Goal: Find specific page/section

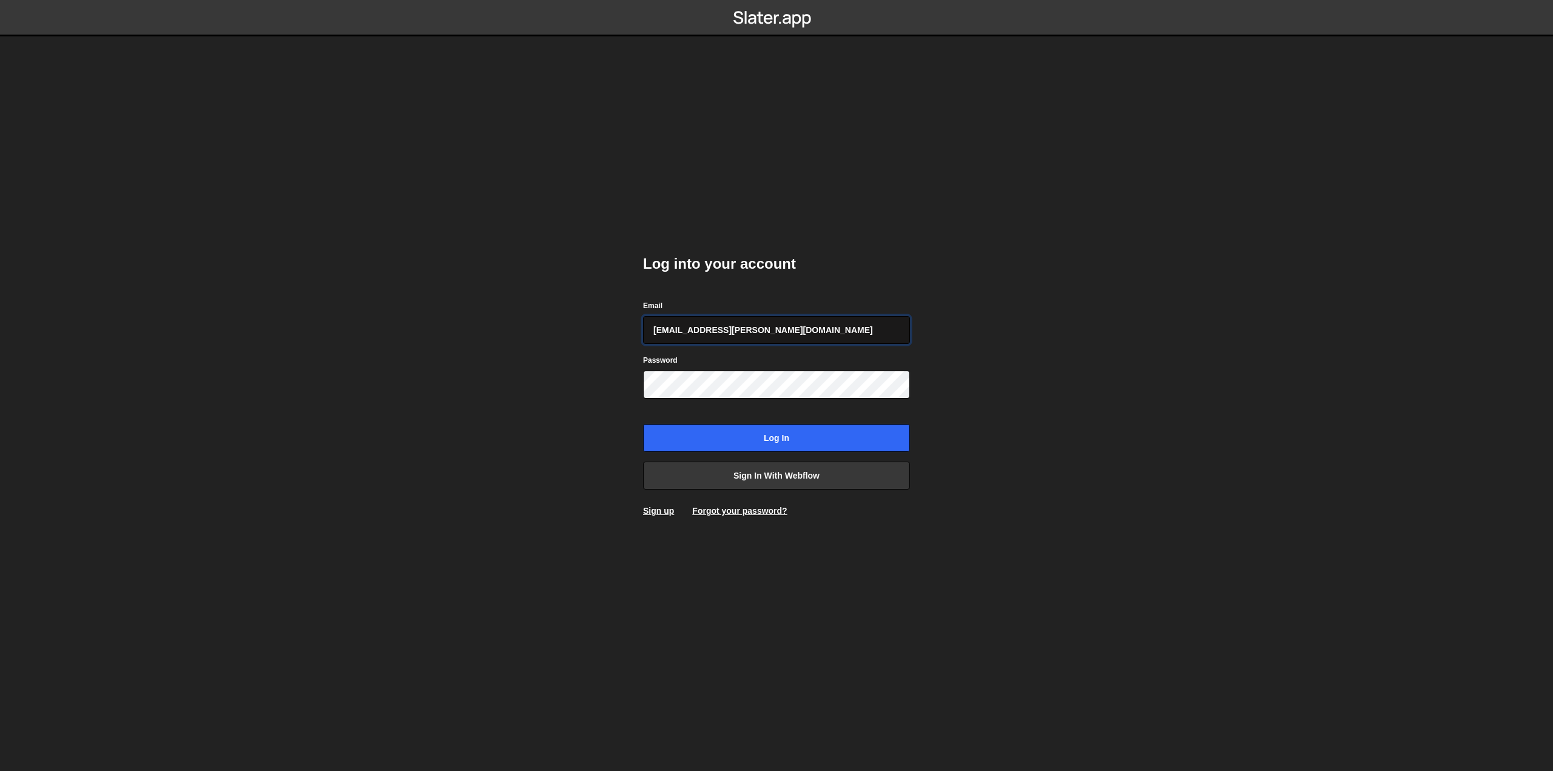
click at [799, 337] on input "amelie.guider+1@gmail.com" at bounding box center [776, 330] width 267 height 28
type input "pierre@bolk.studio"
click at [668, 443] on input "Log in" at bounding box center [776, 438] width 267 height 28
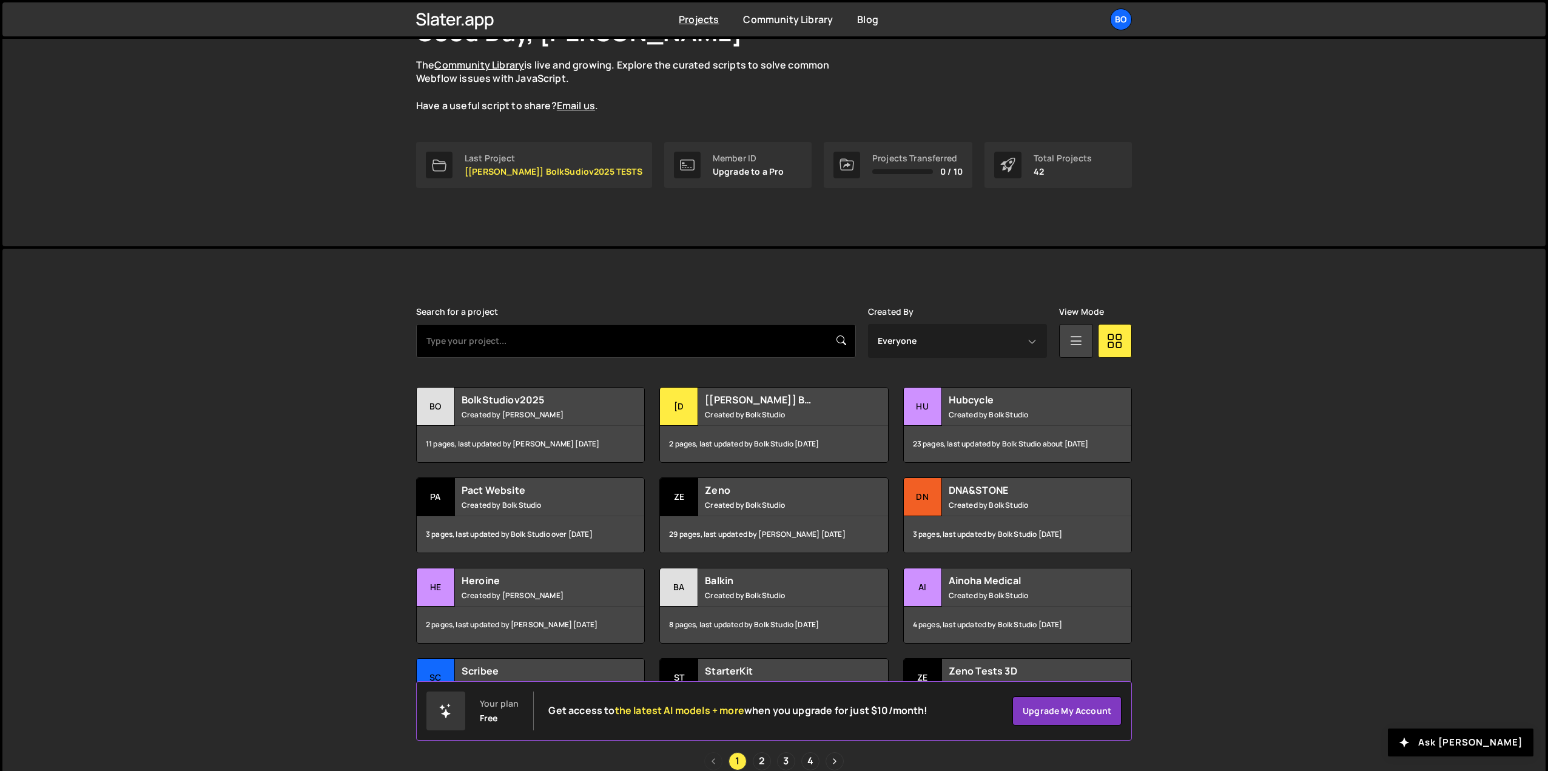
scroll to position [102, 0]
click at [620, 349] on input "text" at bounding box center [636, 340] width 440 height 34
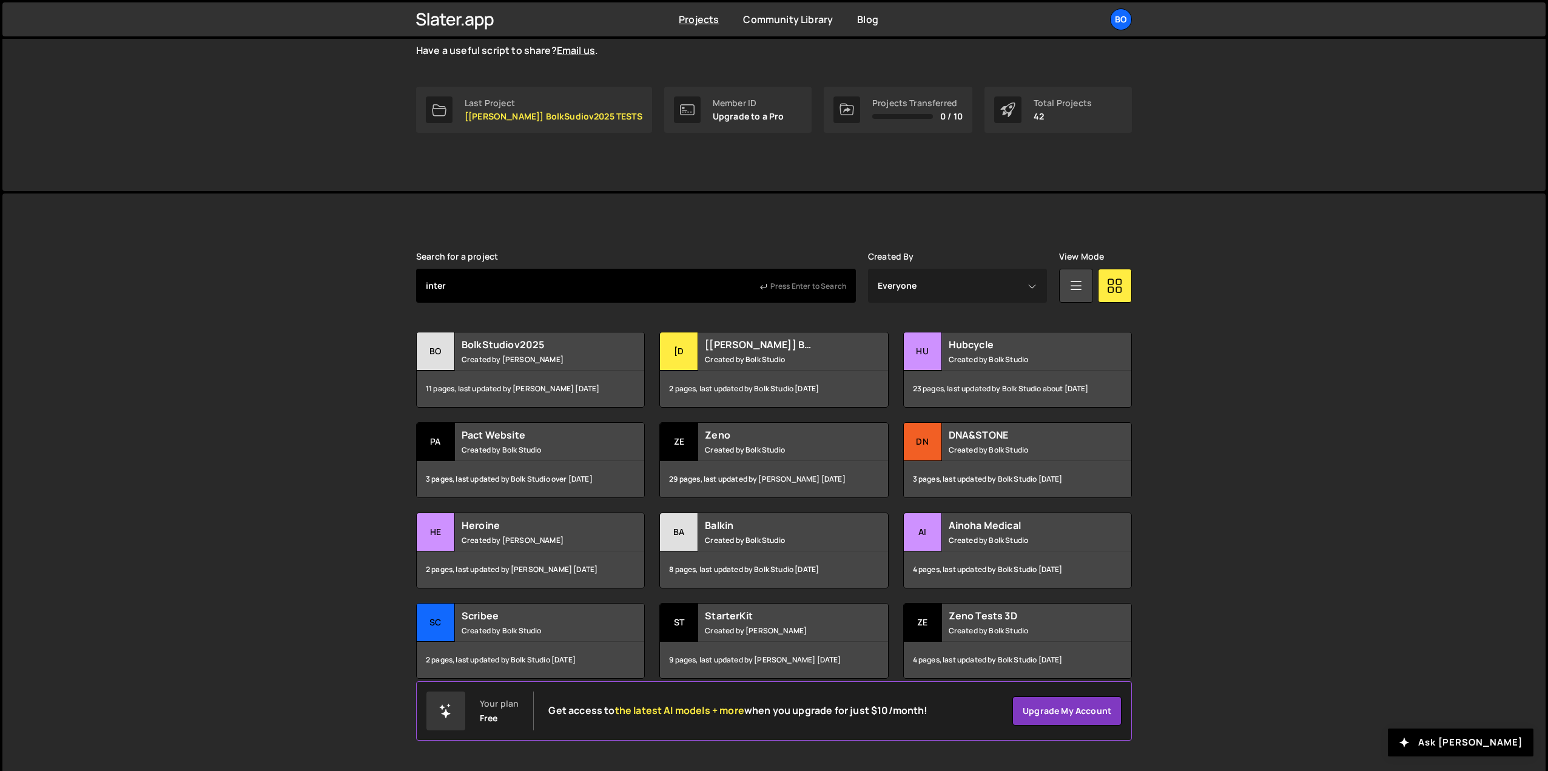
scroll to position [157, 0]
type input "inter"
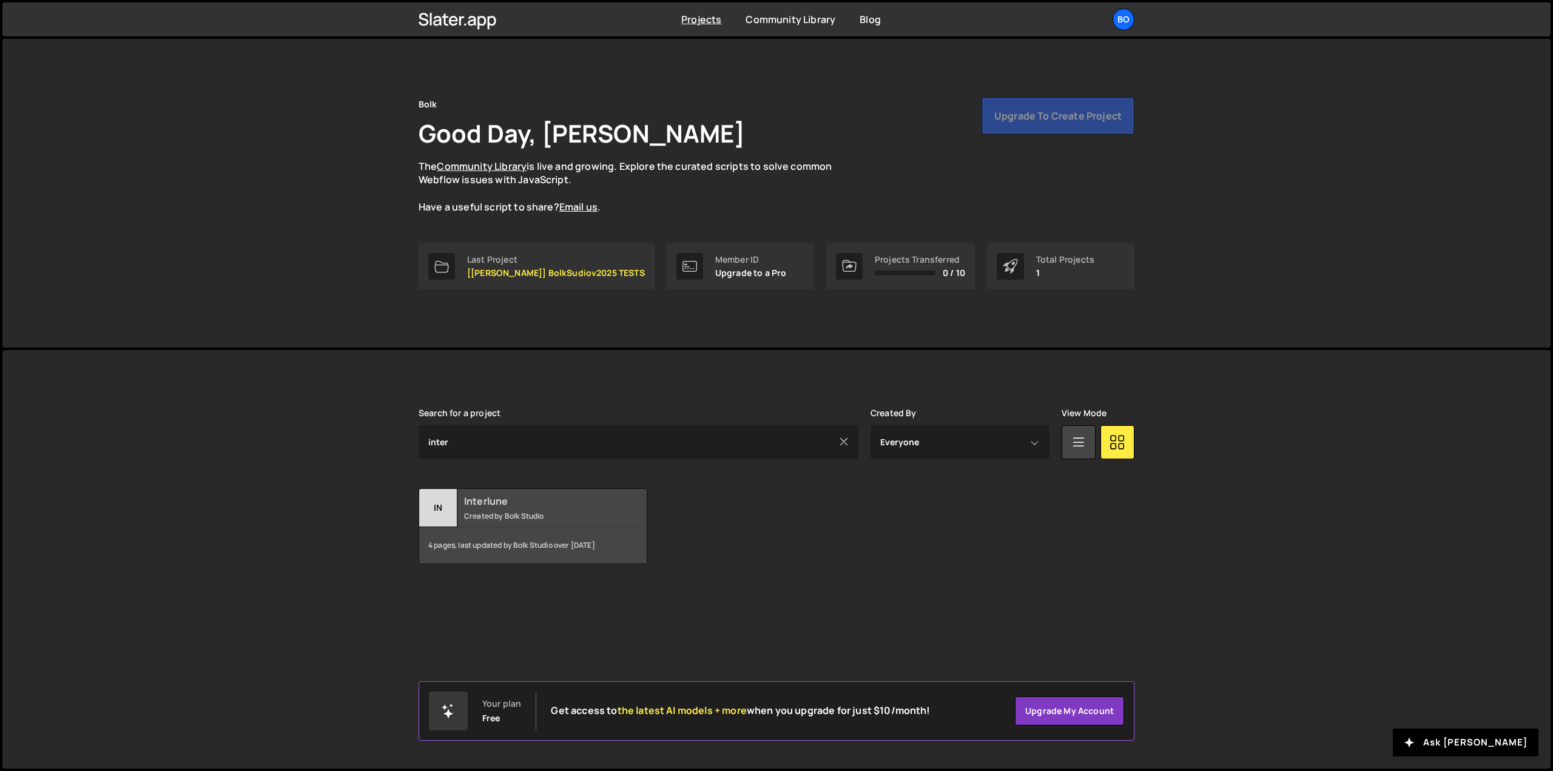
click at [552, 516] on small "Created by Bolk Studio" at bounding box center [537, 516] width 146 height 10
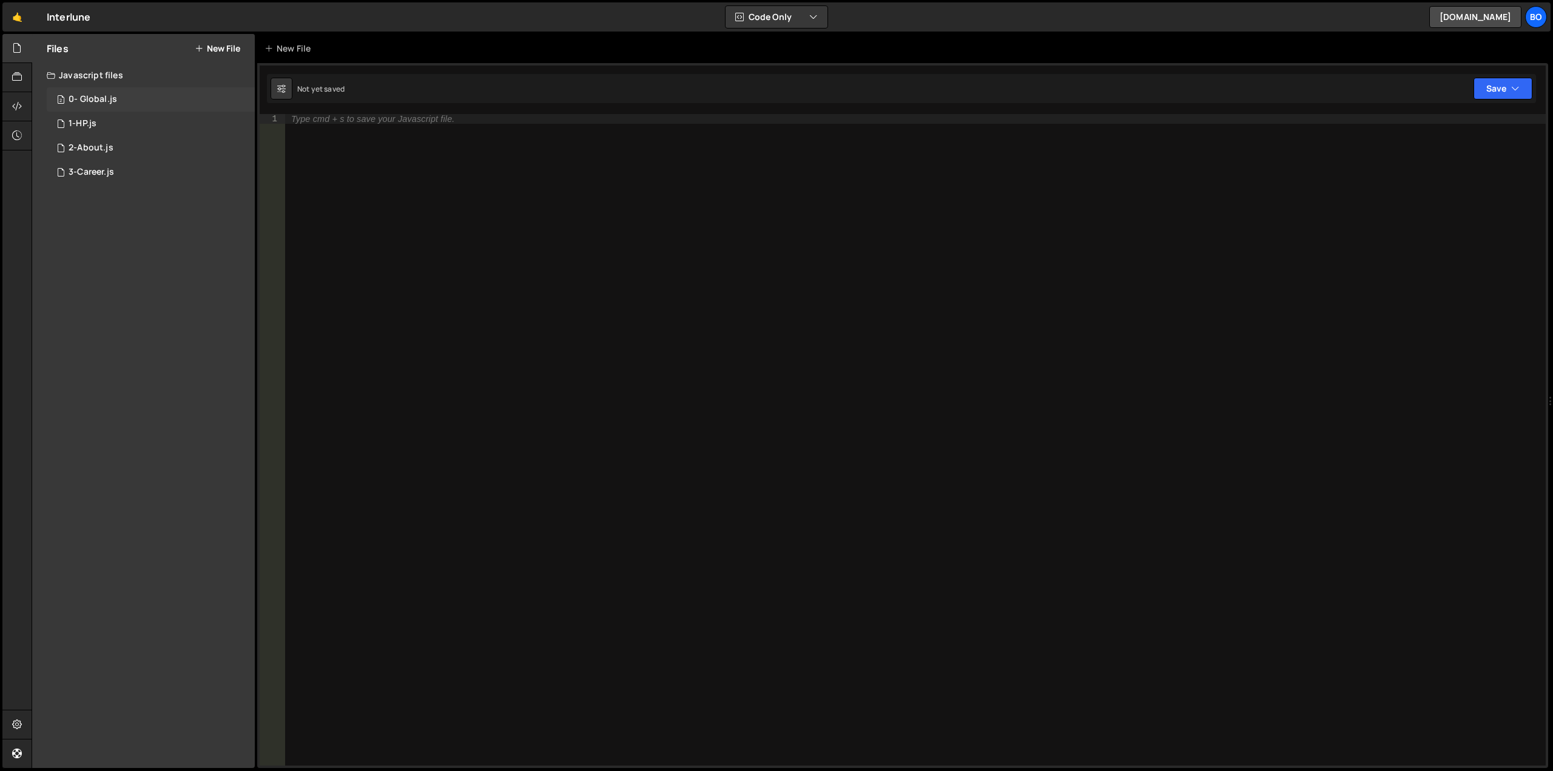
click at [116, 100] on div "2 0- Global.js 0" at bounding box center [151, 99] width 208 height 24
